Goal: Transaction & Acquisition: Book appointment/travel/reservation

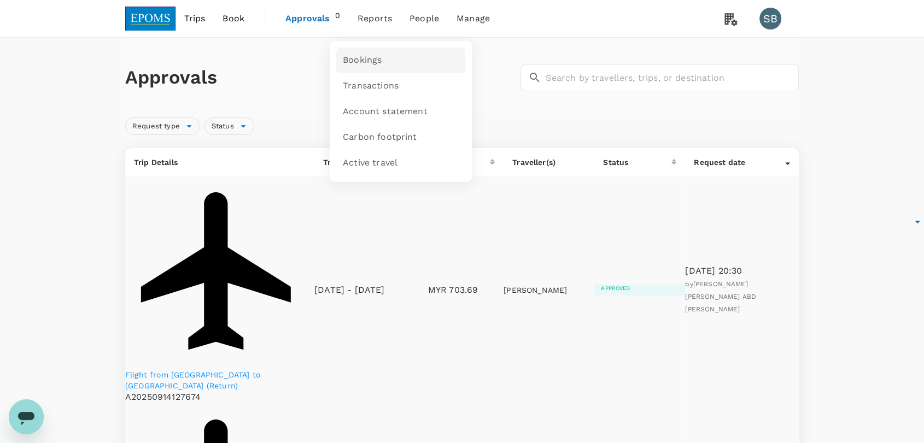
click at [374, 54] on span "Bookings" at bounding box center [362, 60] width 39 height 13
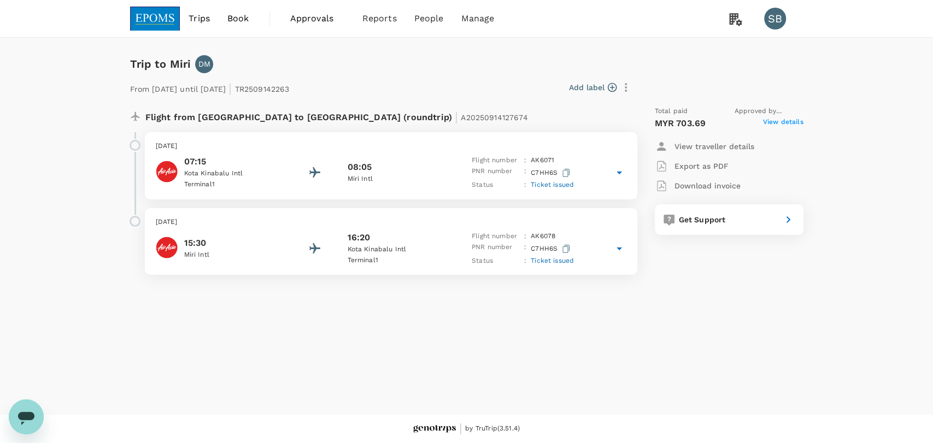
click at [425, 225] on p "[DATE]" at bounding box center [391, 222] width 471 height 11
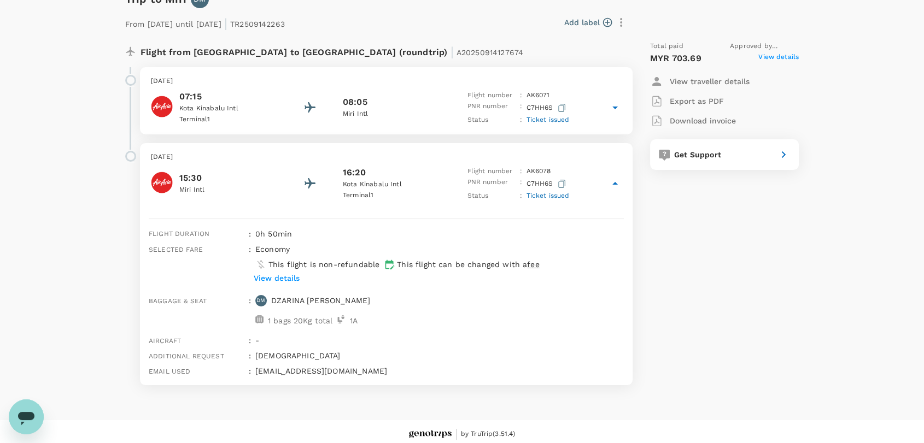
scroll to position [71, 0]
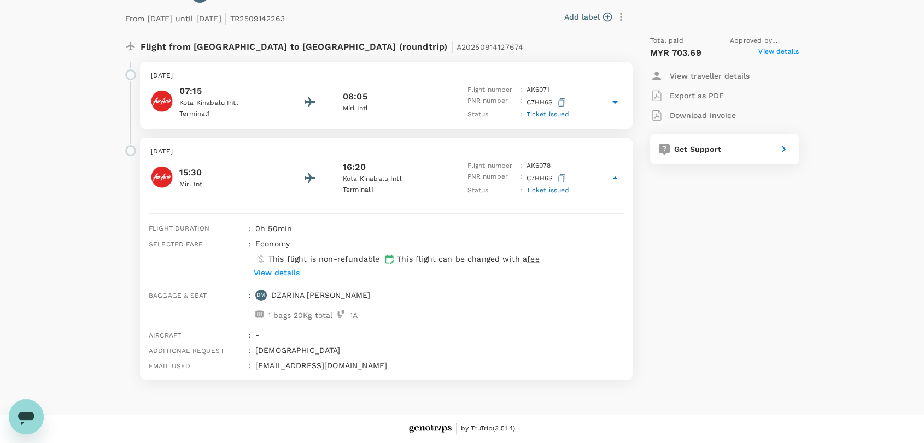
click at [438, 97] on div "08:05" at bounding box center [392, 96] width 98 height 13
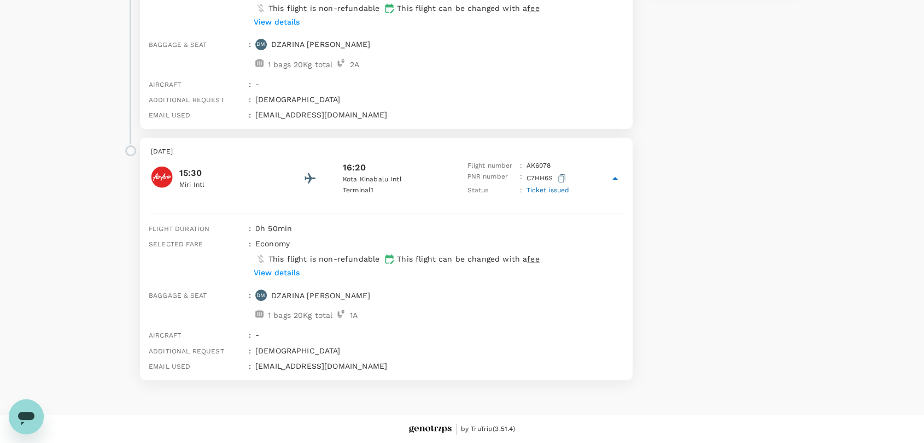
scroll to position [0, 0]
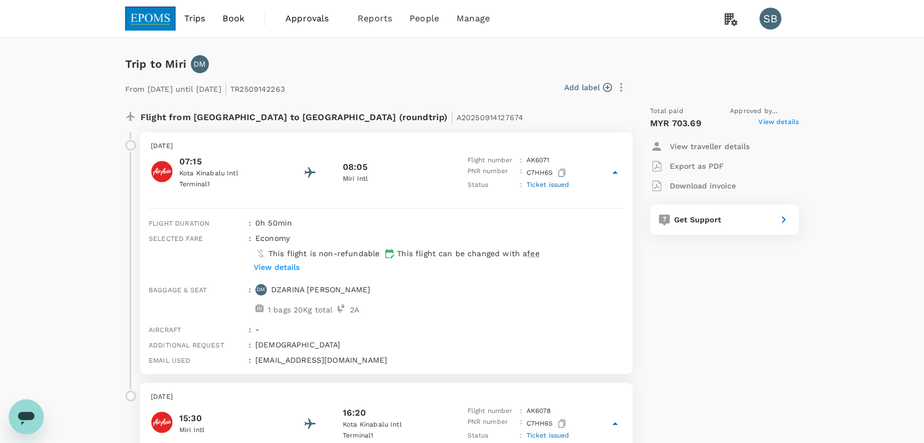
click at [153, 9] on img at bounding box center [150, 19] width 50 height 24
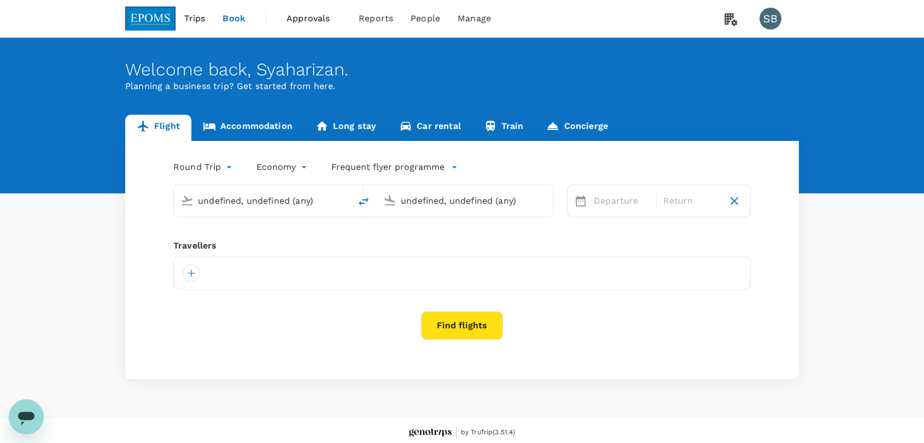
type input "Kota Kinabalu Intl (BKI)"
type input "Miri Intl (MYY)"
type input "Kota Kinabalu Intl (BKI)"
type input "Miri Intl (MYY)"
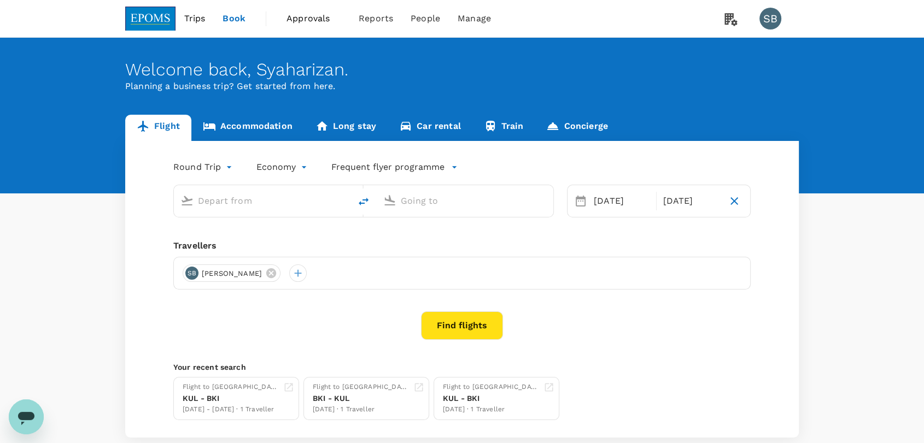
type input "Kota Kinabalu Intl (BKI)"
type input "Miri Intl (MYY)"
